Goal: Information Seeking & Learning: Find contact information

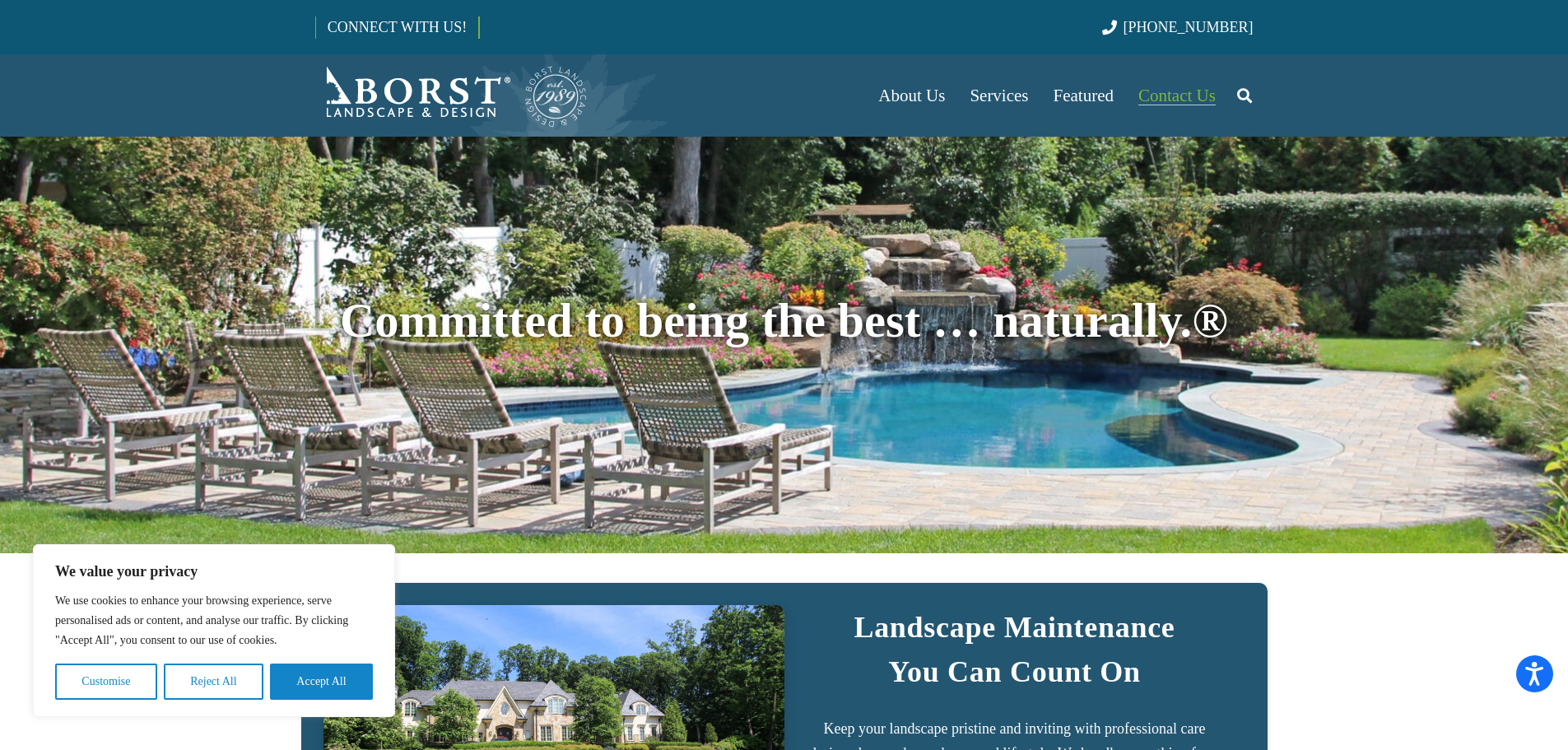
click at [1186, 87] on span "Contact Us" at bounding box center [1176, 95] width 77 height 20
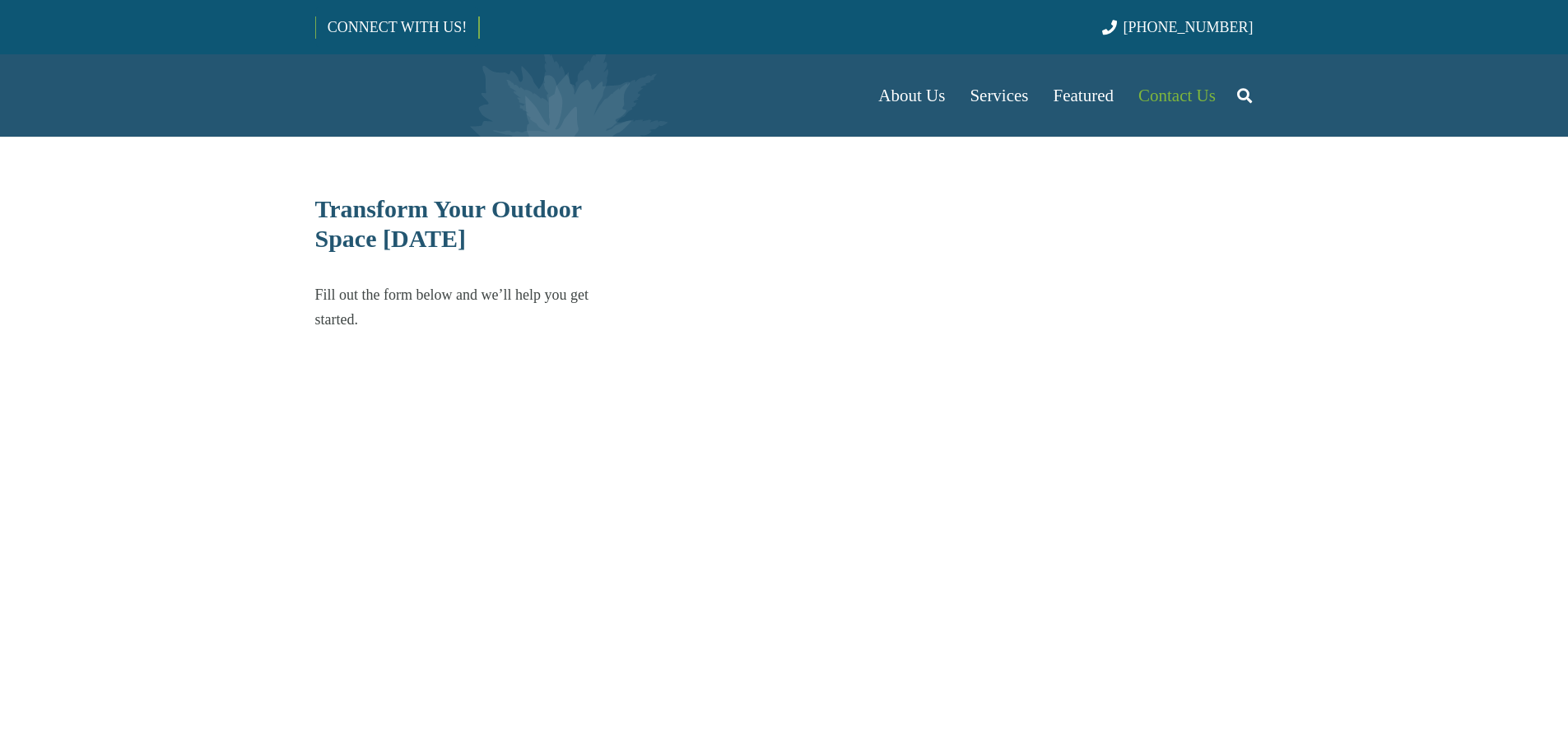
select select "******"
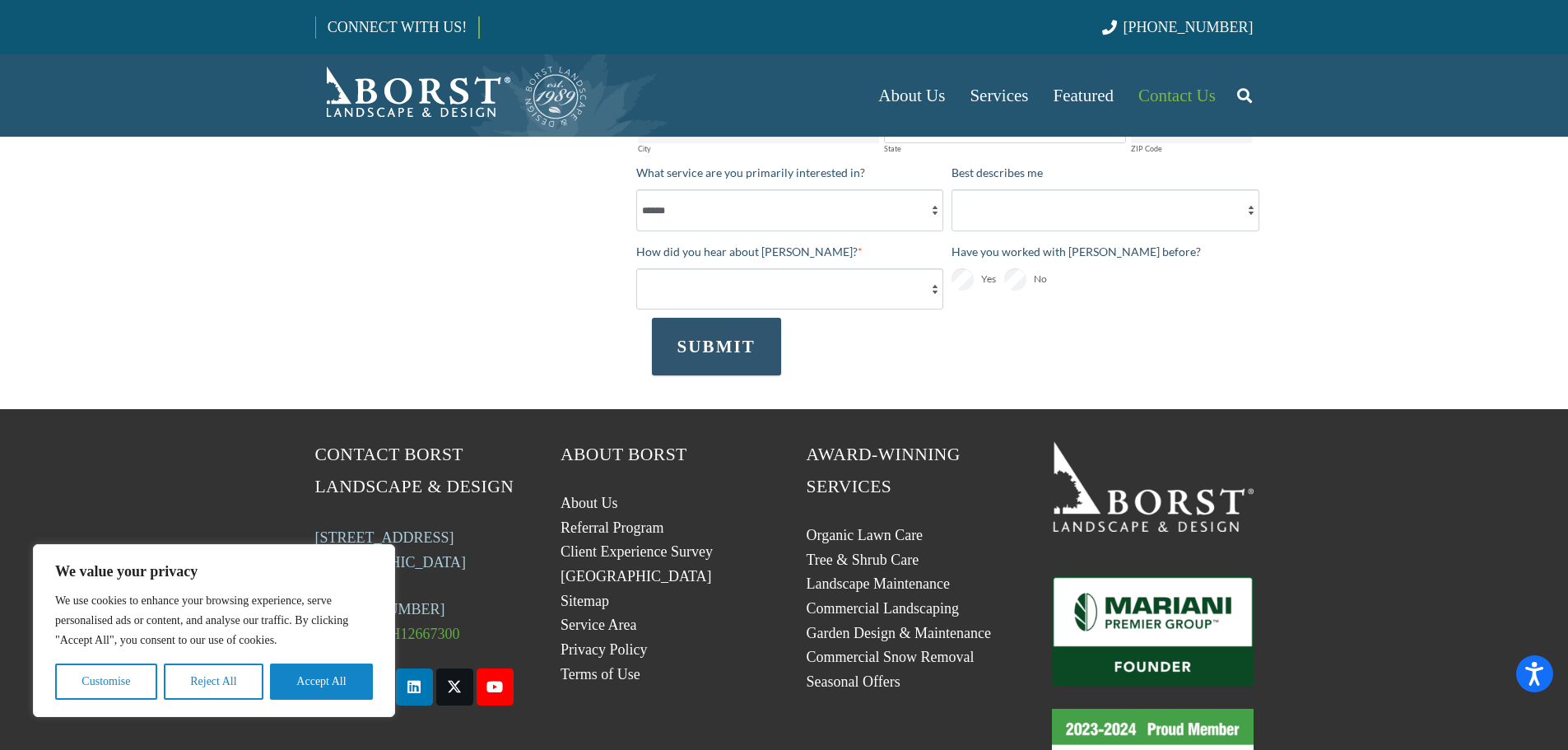
scroll to position [669, 0]
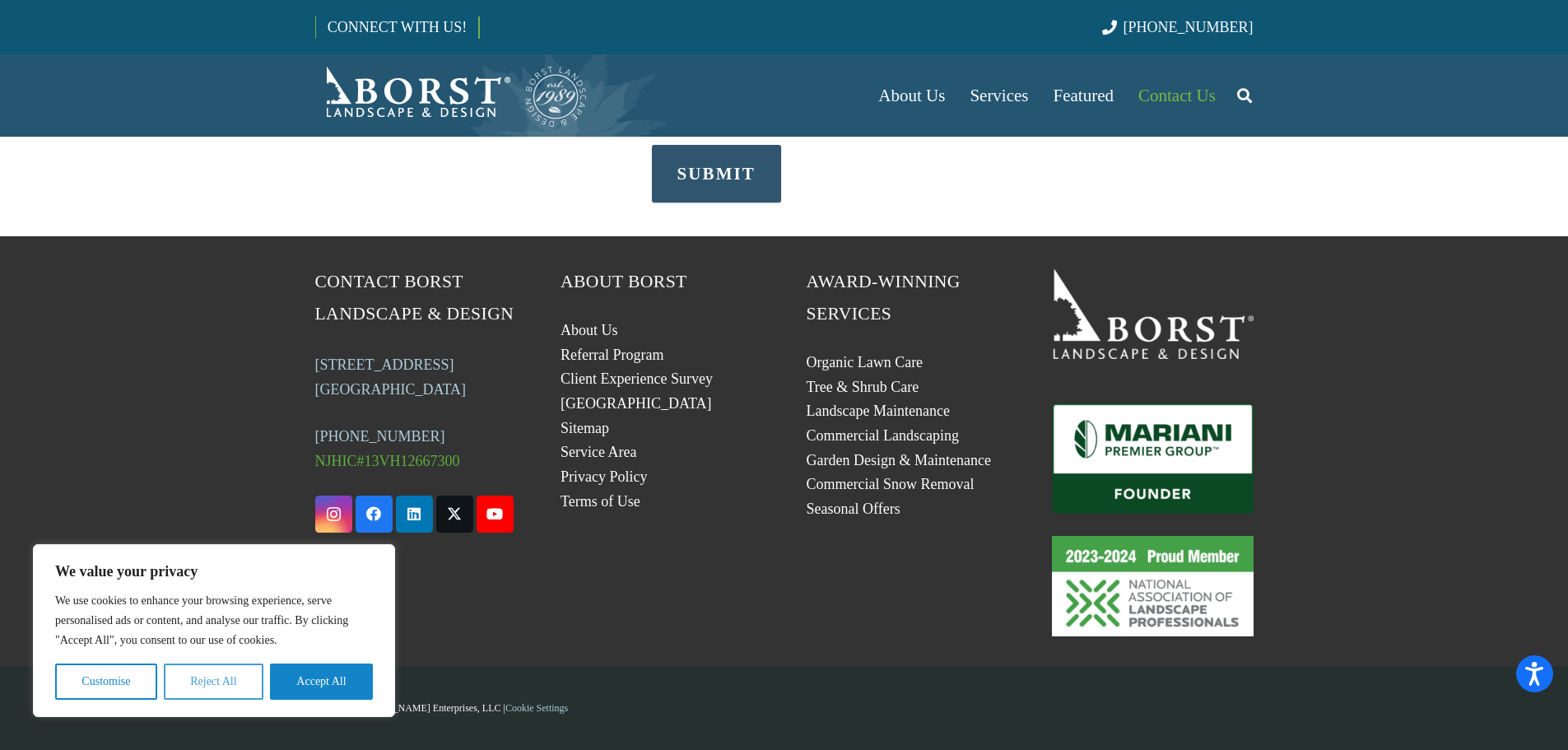
click at [216, 695] on button "Reject All" at bounding box center [213, 681] width 99 height 36
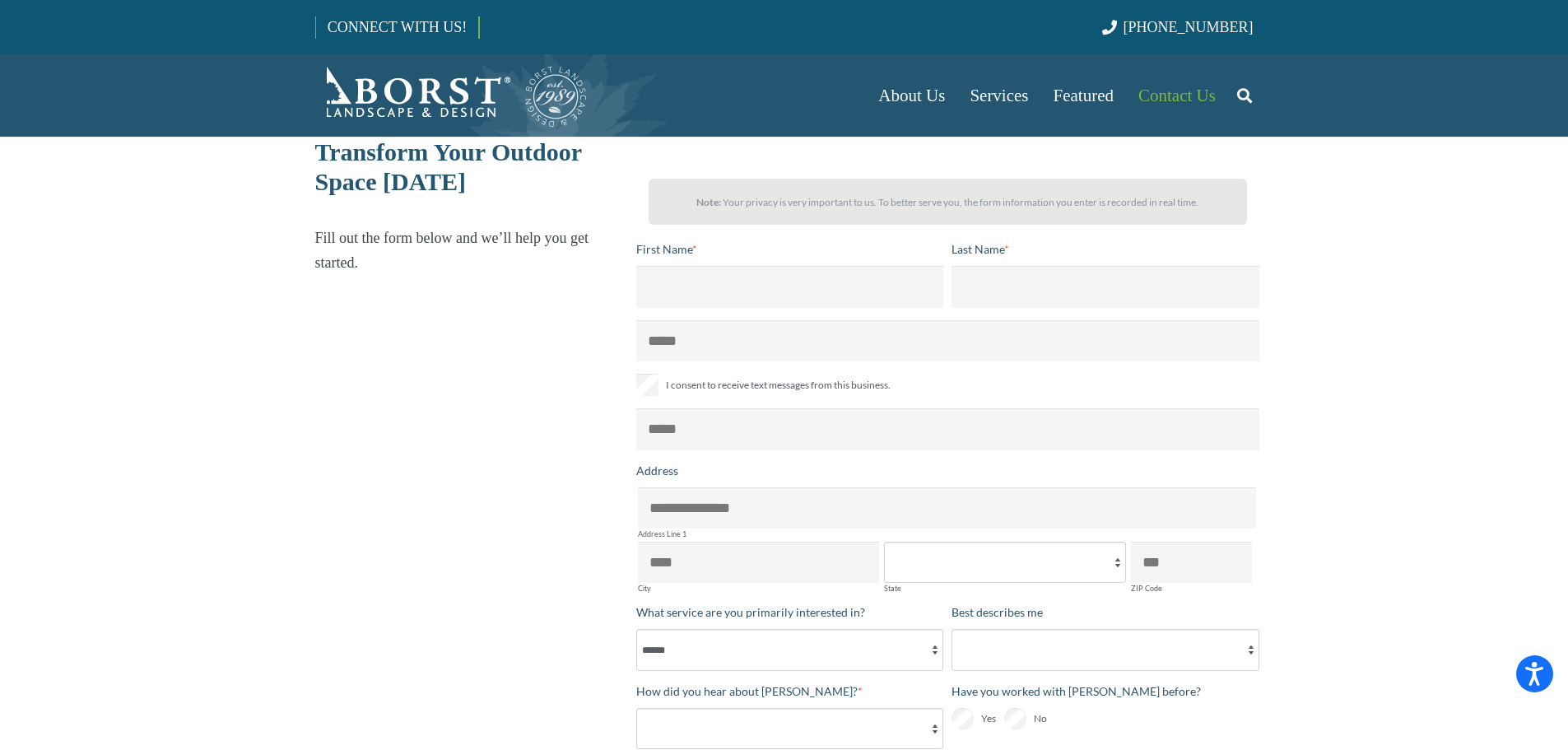
scroll to position [0, 0]
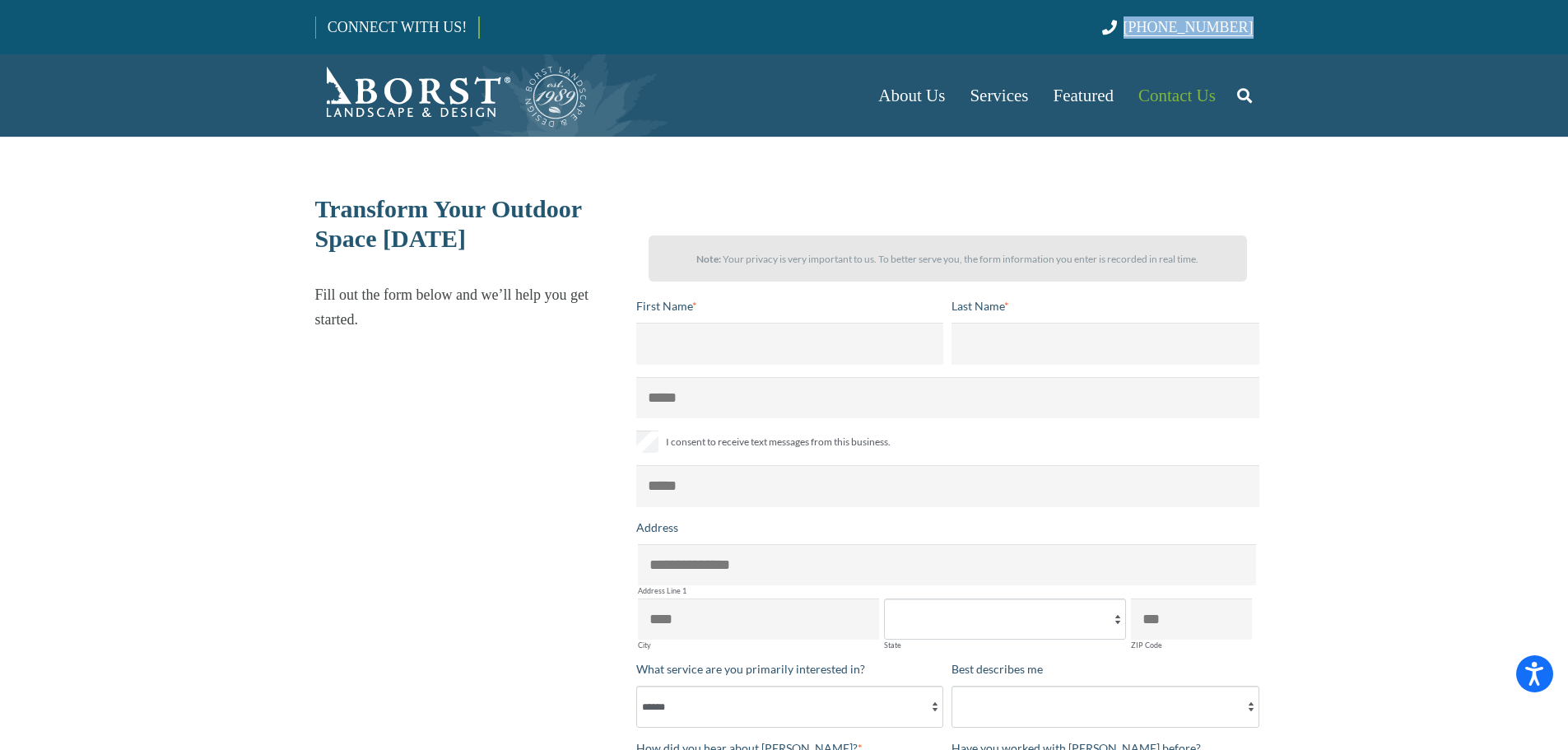
drag, startPoint x: 1262, startPoint y: 26, endPoint x: 1161, endPoint y: 33, distance: 101.2
click at [1161, 33] on div "CONNECT WITH US! [PHONE_NUMBER]" at bounding box center [784, 27] width 1568 height 54
click at [1371, 77] on div "About Us Our Team Articles Testimonials Referral Program Careers Services Lands…" at bounding box center [784, 95] width 1568 height 82
drag, startPoint x: 1258, startPoint y: 25, endPoint x: 1145, endPoint y: 28, distance: 113.0
click at [1145, 28] on div "CONNECT WITH US! [PHONE_NUMBER]" at bounding box center [784, 27] width 1568 height 54
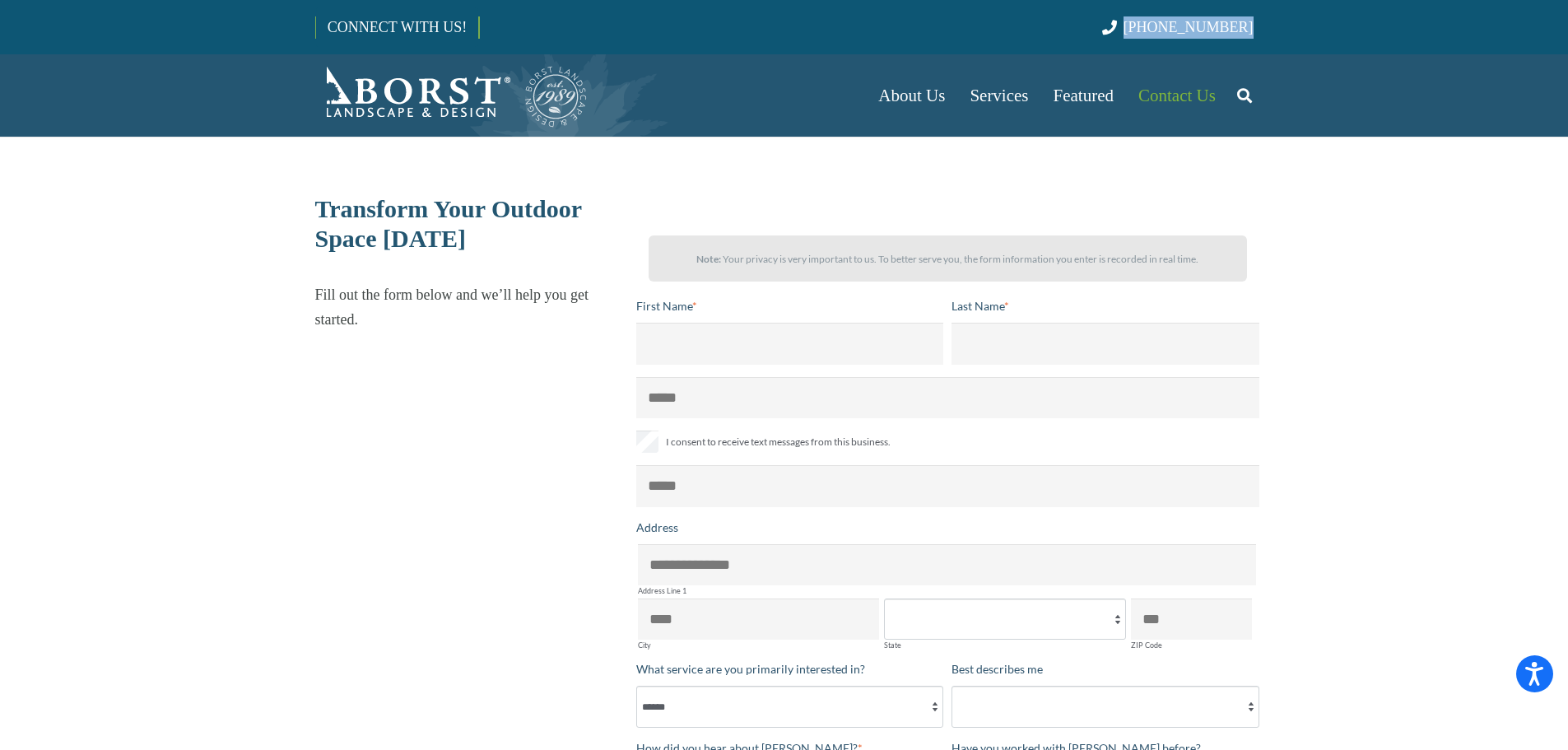
copy link "[PHONE_NUMBER]"
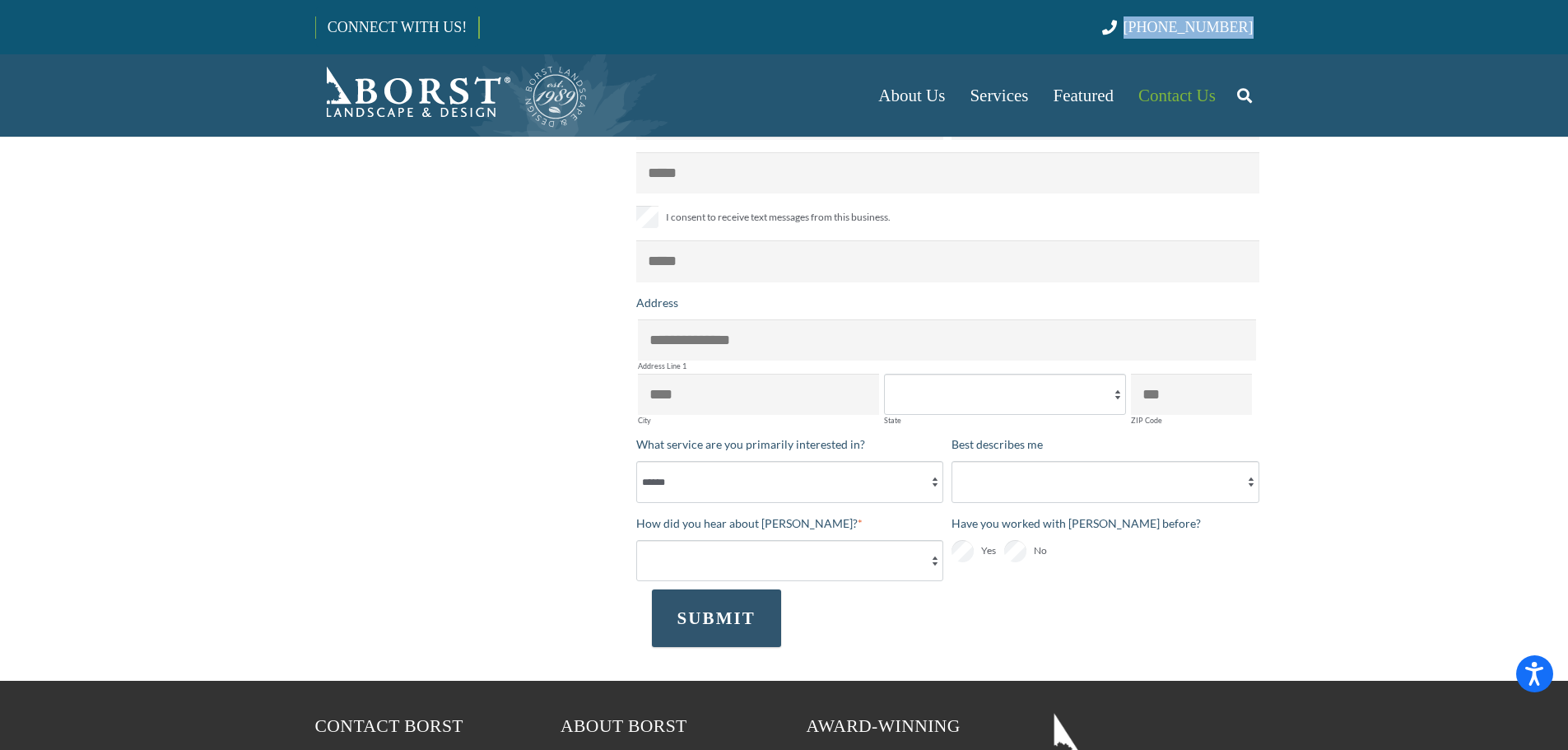
scroll to position [494, 0]
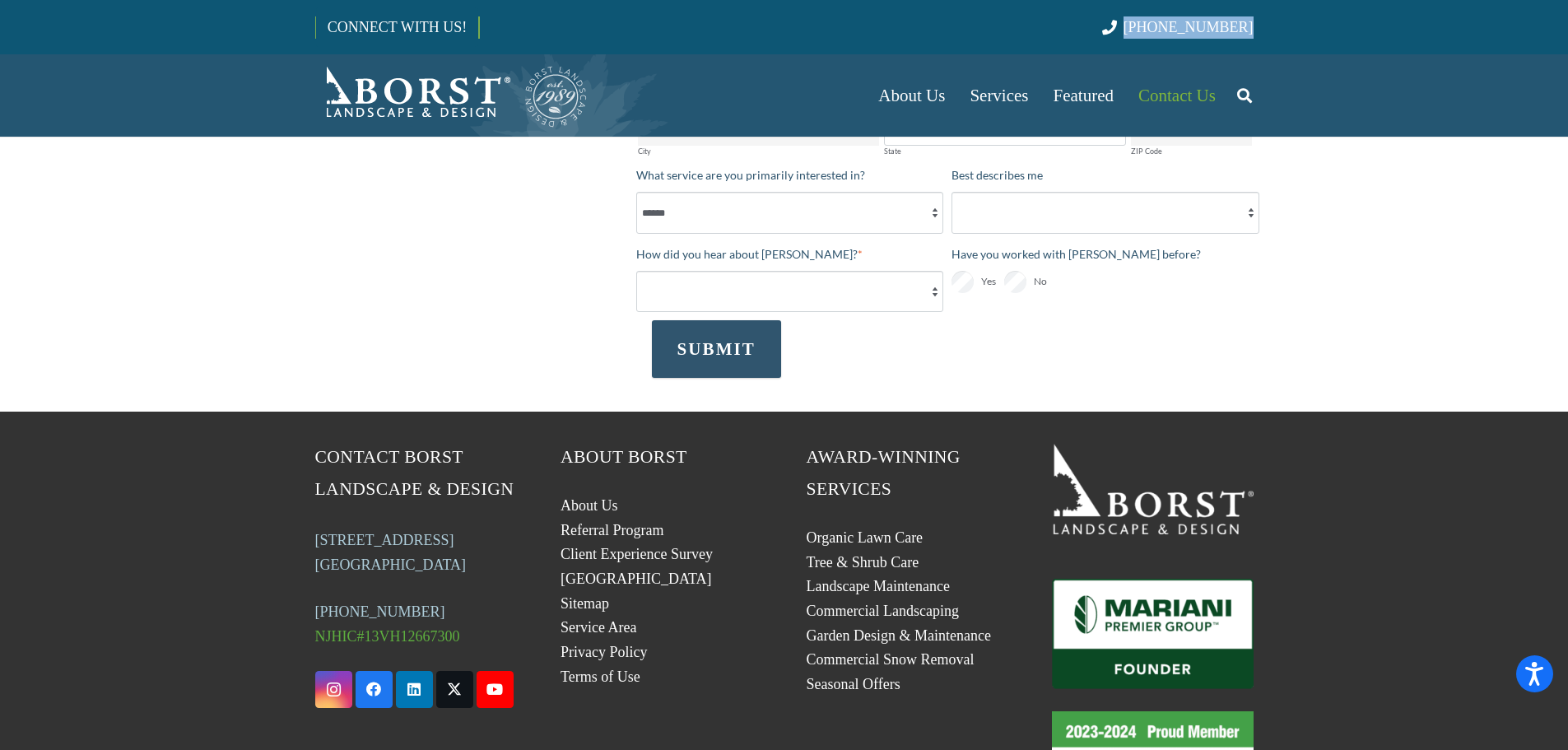
drag, startPoint x: 312, startPoint y: 544, endPoint x: 448, endPoint y: 570, distance: 138.5
click at [448, 570] on div "Contact [PERSON_NAME] Landscape & Design [STREET_ADDRESS] (201) 254-5740 NJHIC#…" at bounding box center [416, 626] width 246 height 370
copy link "[STREET_ADDRESS]"
click at [251, 518] on section "Contact [PERSON_NAME] Landscape & Design [STREET_ADDRESS] (201) 254-5740 NJHIC#…" at bounding box center [784, 626] width 1568 height 429
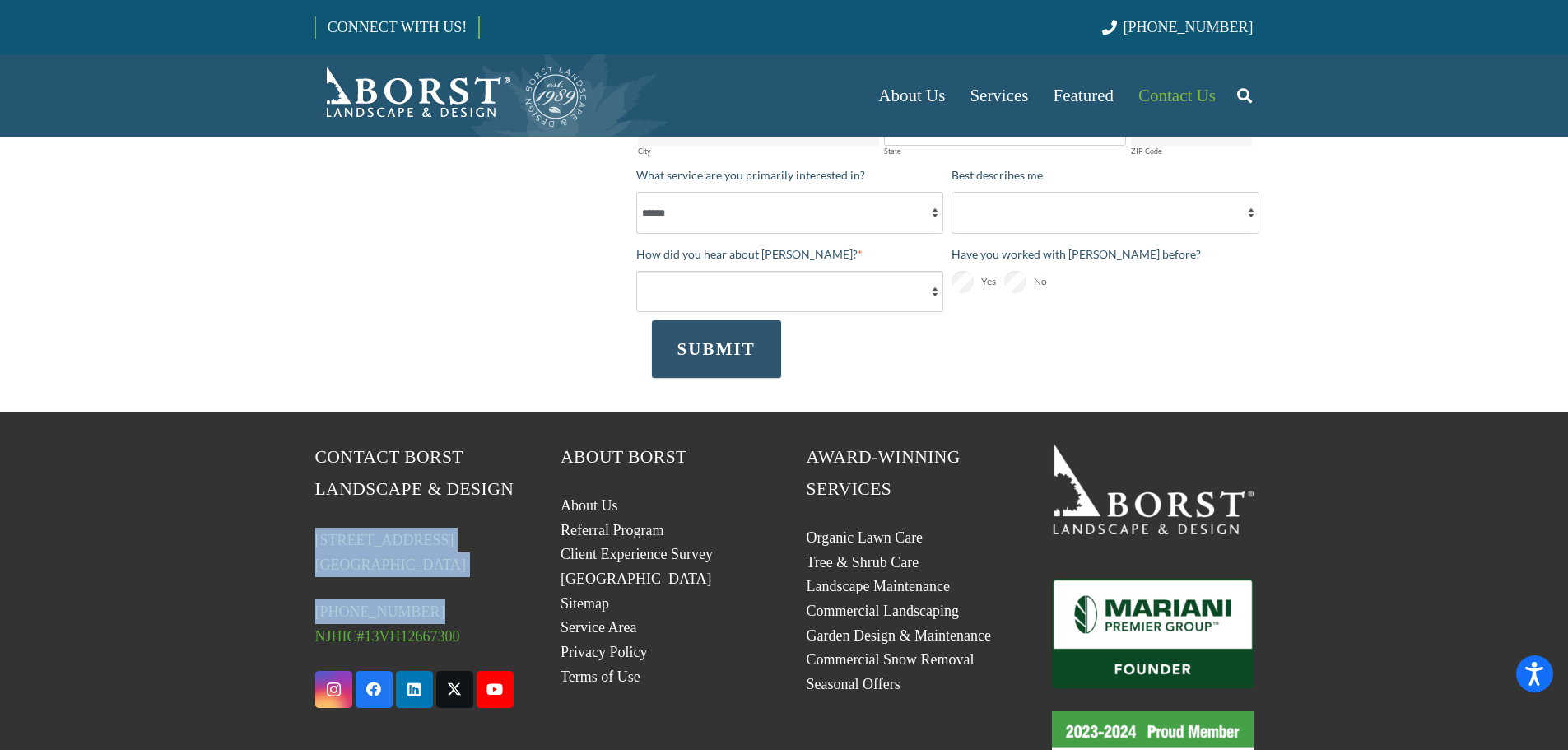
drag, startPoint x: 312, startPoint y: 546, endPoint x: 410, endPoint y: 613, distance: 118.7
click at [410, 613] on div "Contact [PERSON_NAME] Landscape & Design [STREET_ADDRESS] (201) 254-5740 NJHIC#…" at bounding box center [416, 626] width 246 height 370
copy div "[STREET_ADDRESS] (201) 254-5740"
